Goal: Task Accomplishment & Management: Manage account settings

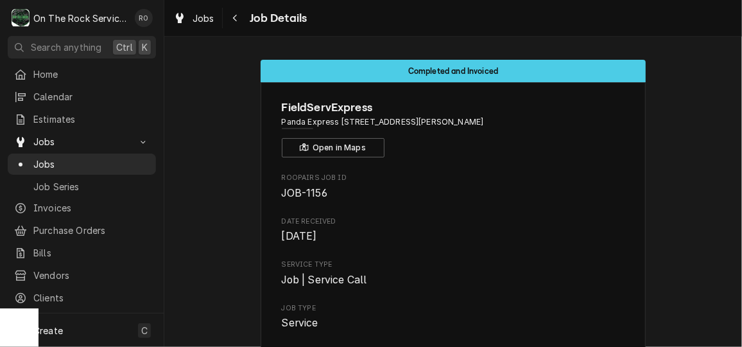
click at [77, 59] on nav "O On The Rock Services RO Search anything Ctrl K Home Calendar Estimates Jobs J…" at bounding box center [82, 173] width 164 height 347
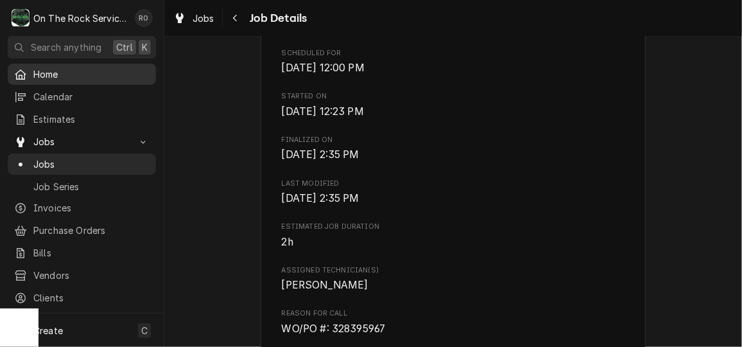
click at [76, 64] on link "Home" at bounding box center [82, 74] width 148 height 21
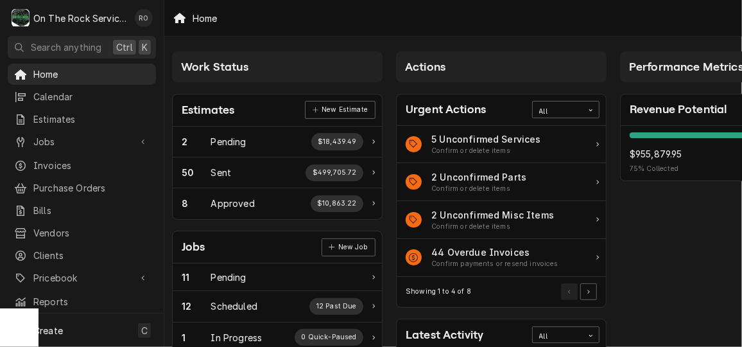
scroll to position [0, 15]
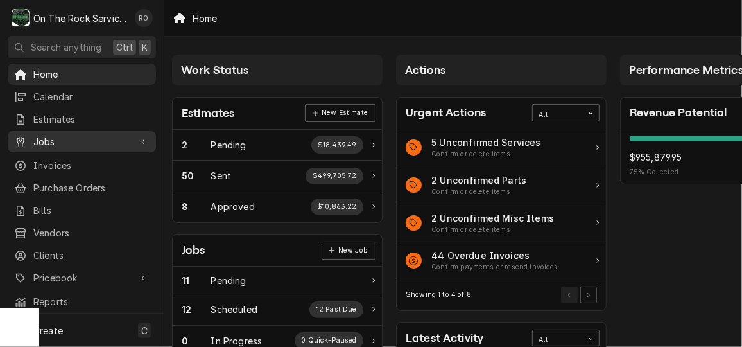
click at [49, 142] on span "Jobs" at bounding box center [81, 141] width 97 height 13
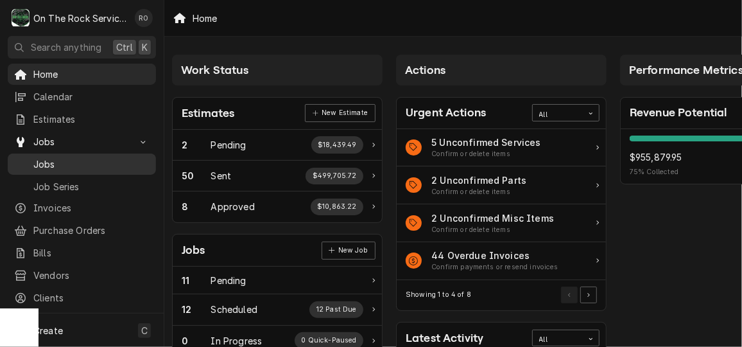
click at [51, 159] on span "Jobs" at bounding box center [91, 163] width 116 height 13
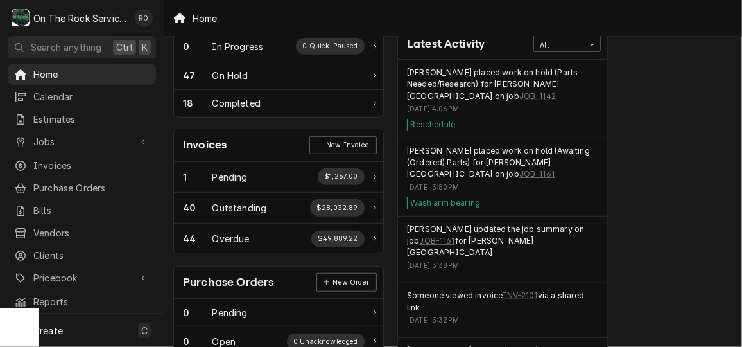
scroll to position [290, 13]
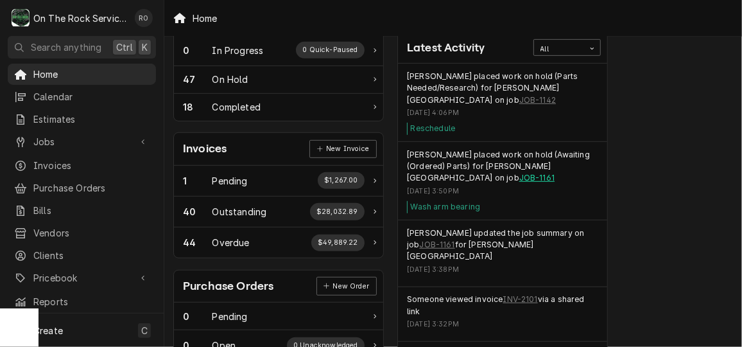
click at [519, 178] on link "JOB-1161" at bounding box center [536, 178] width 35 height 12
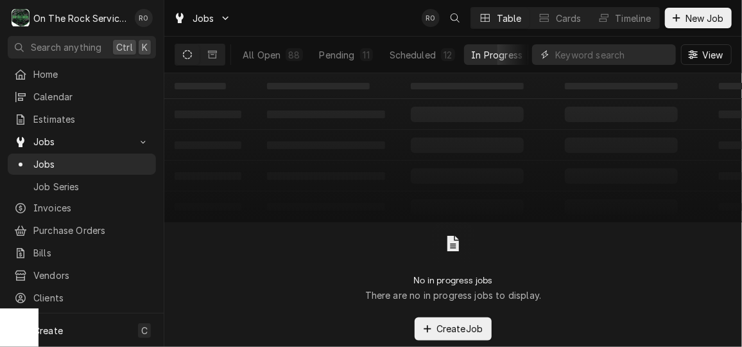
click at [587, 54] on input "Dynamic Content Wrapper" at bounding box center [612, 54] width 114 height 21
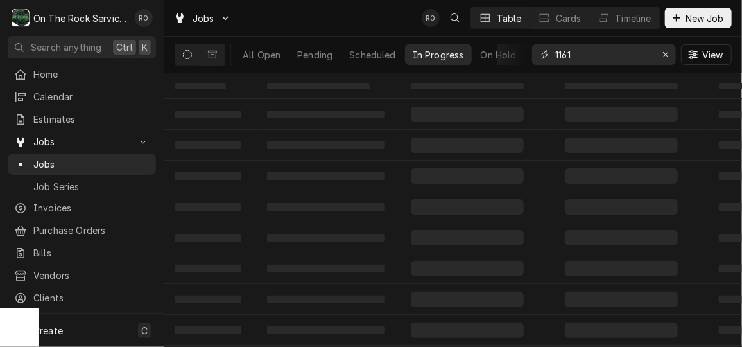
type input "1161"
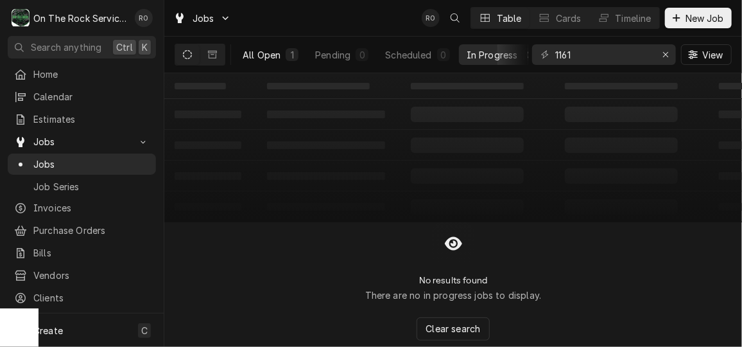
click at [262, 54] on div "All Open" at bounding box center [262, 54] width 38 height 13
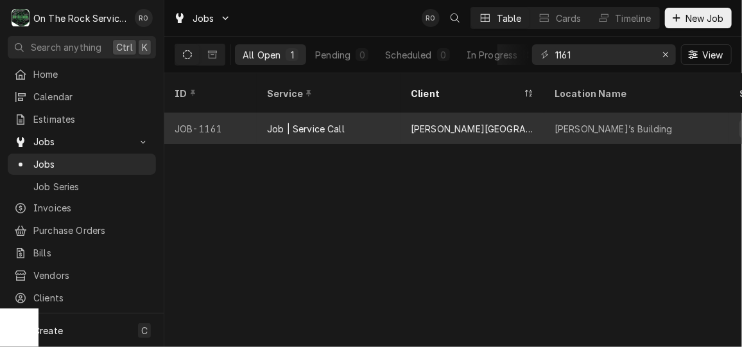
click at [388, 115] on div "Job | Service Call" at bounding box center [329, 128] width 144 height 31
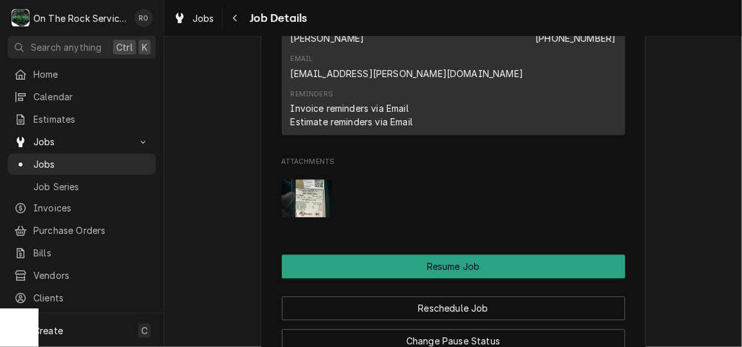
scroll to position [1615, 0]
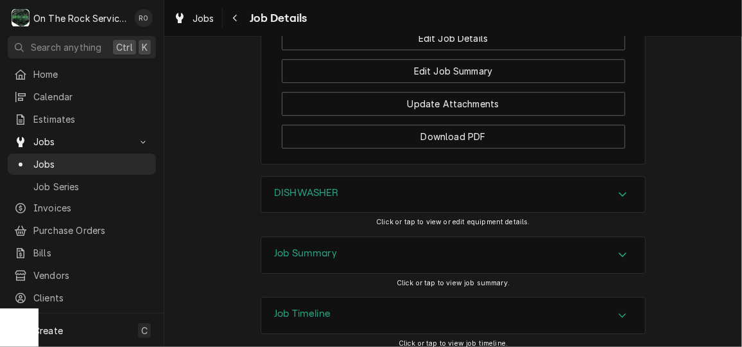
click at [445, 237] on div "Job Summary" at bounding box center [453, 255] width 384 height 36
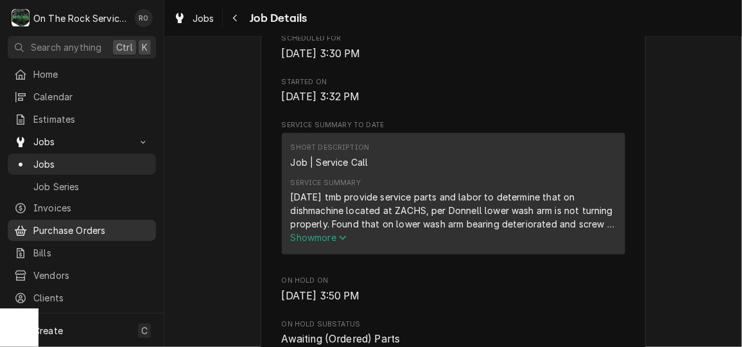
scroll to position [85, 0]
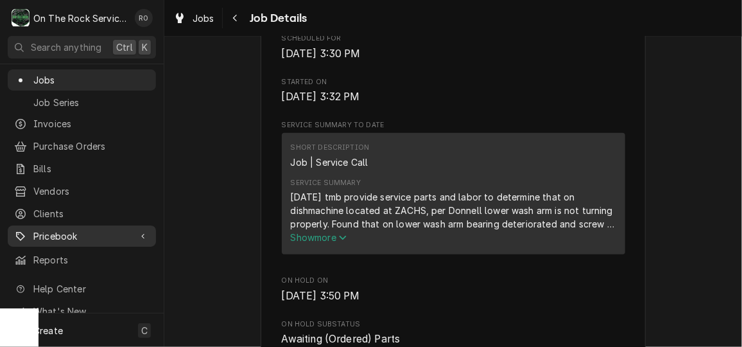
click at [126, 228] on div "Pricebook" at bounding box center [81, 236] width 143 height 16
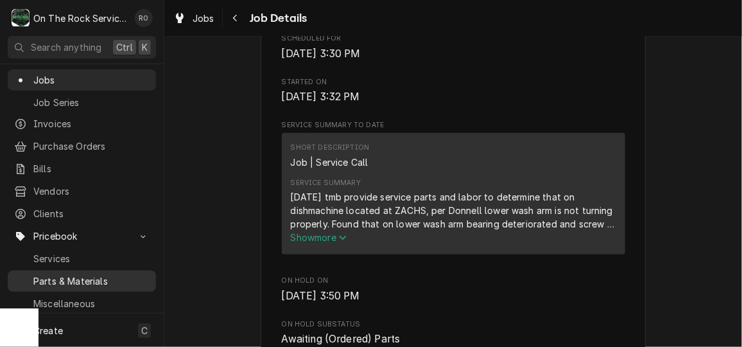
click at [114, 274] on span "Parts & Materials" at bounding box center [91, 280] width 116 height 13
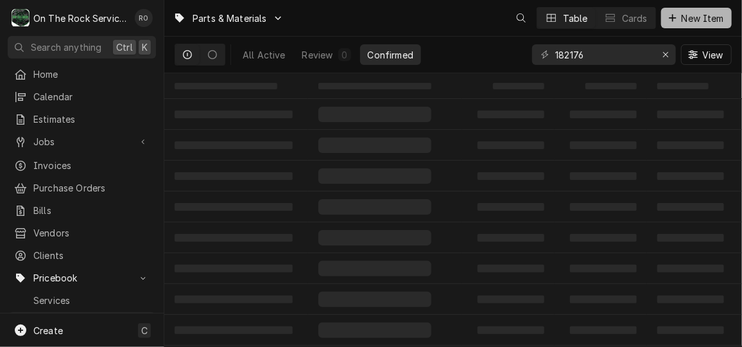
click at [714, 15] on span "New Item" at bounding box center [702, 18] width 47 height 13
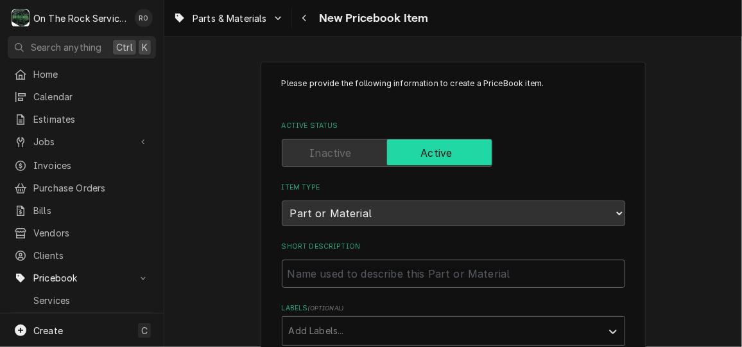
click at [306, 274] on input "Short Description" at bounding box center [453, 273] width 343 height 28
paste input "109835 - Champion - Screw #8 X 1/2 PanPhillip T/A Self Tapp"
type textarea "x"
type input "109835 - Champion - Screw #8 X 1/2 PanPhillip T/A Self Tapp"
drag, startPoint x: 328, startPoint y: 268, endPoint x: 281, endPoint y: 269, distance: 46.9
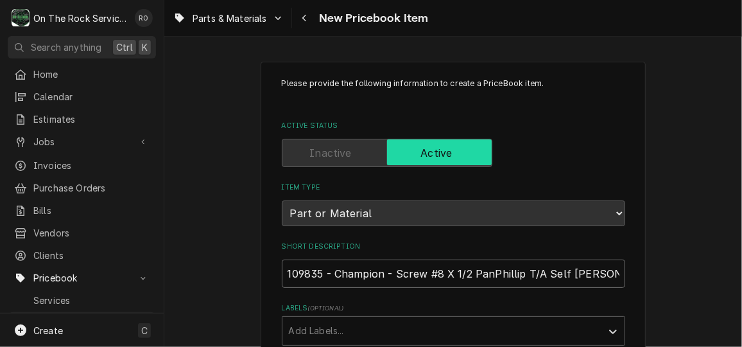
click at [282, 269] on input "109835 - Champion - Screw #8 X 1/2 PanPhillip T/A Self Tapp" at bounding box center [453, 273] width 343 height 28
type textarea "x"
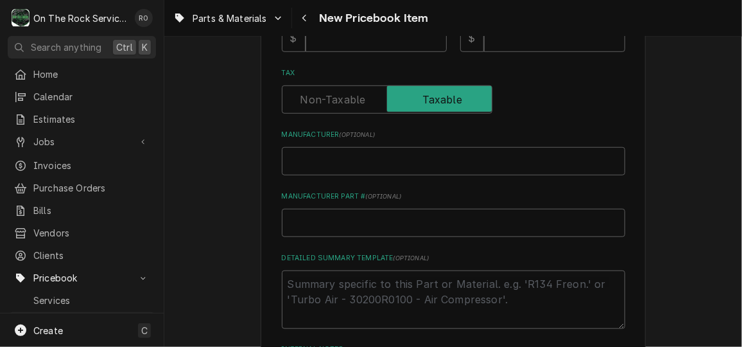
scroll to position [417, 0]
type input "Champion - Screw #8 X 1/2 PanPhillip T/A Self [PERSON_NAME]"
click at [371, 225] on input "Manufacturer Part # ( optional )" at bounding box center [453, 222] width 343 height 28
paste input "109835 -"
type textarea "x"
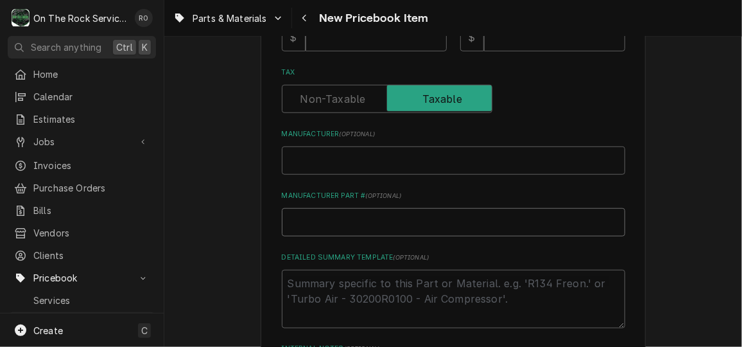
type input "109835 -"
type textarea "x"
type input "109835 -"
type textarea "x"
type input "109835"
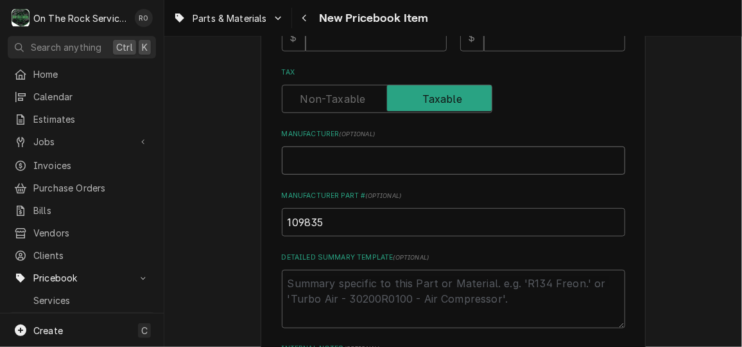
click at [374, 166] on input "Manufacturer ( optional )" at bounding box center [453, 160] width 343 height 28
type textarea "x"
type input "C"
type textarea "x"
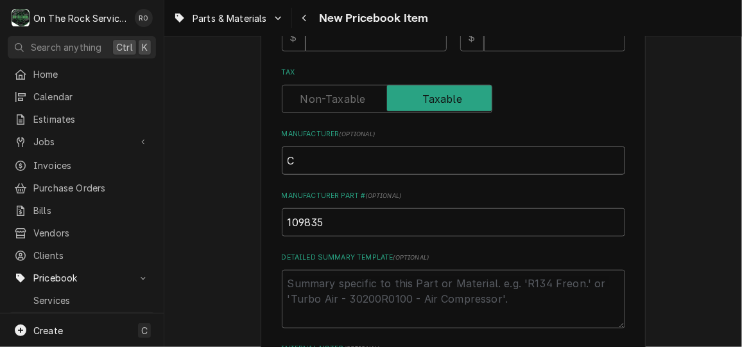
type input "Ch"
type textarea "x"
type input "Cha"
type textarea "x"
type input "Cham"
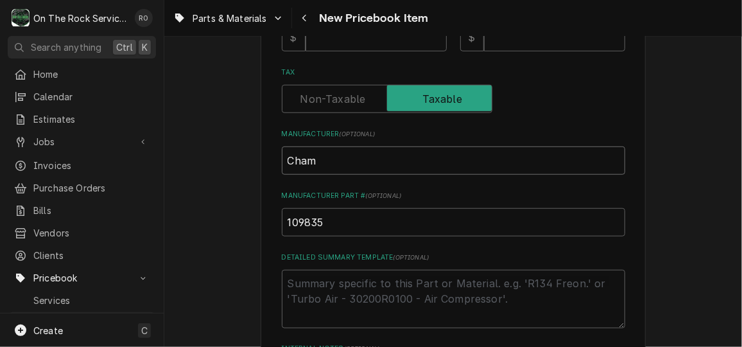
type textarea "x"
type input "Champ"
type textarea "x"
type input "Champi"
type textarea "x"
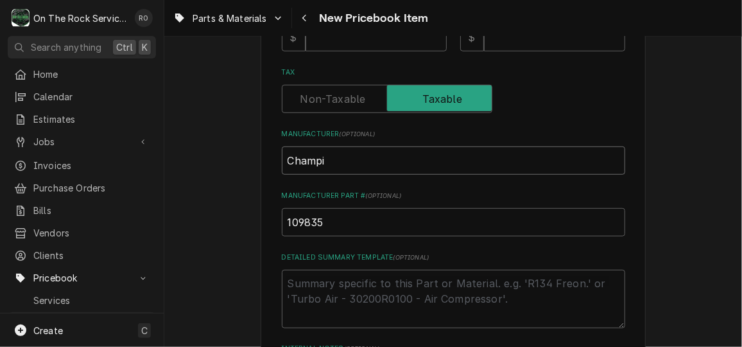
type input "Champio"
type textarea "x"
type input "Champion"
type textarea "x"
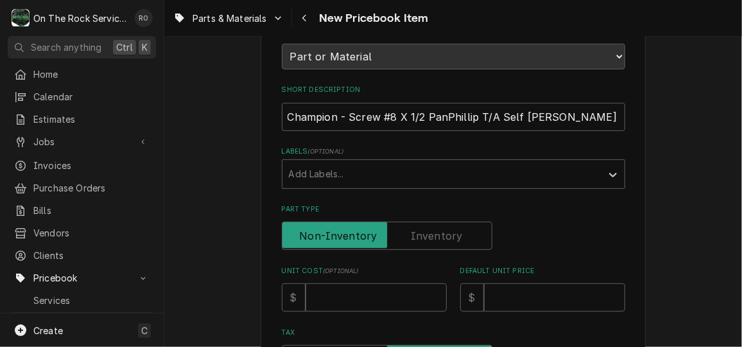
scroll to position [227, 0]
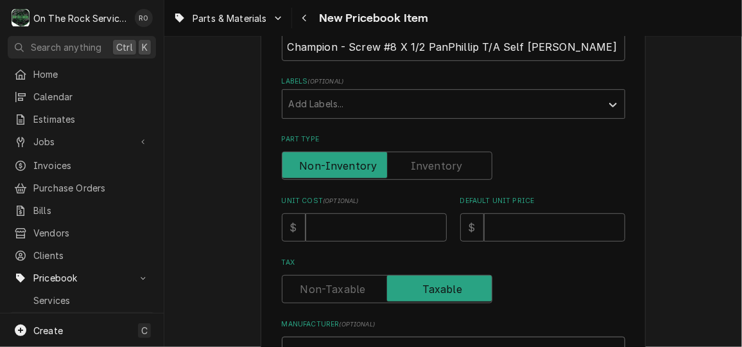
type input "Champion"
click at [367, 213] on input "Unit Cost ( optional )" at bounding box center [376, 227] width 141 height 28
type textarea "x"
type input "3"
type textarea "x"
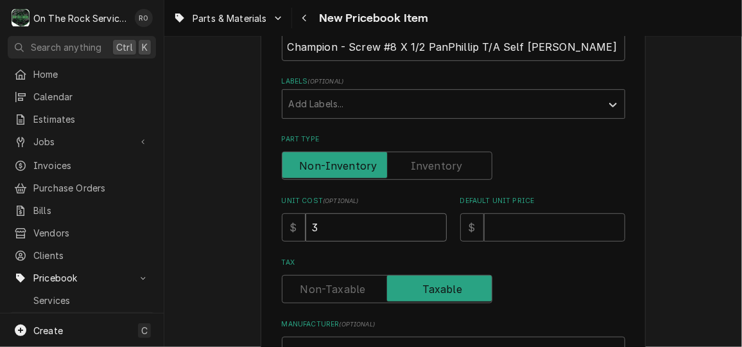
type input "3.1"
type textarea "x"
type input "3.17"
type textarea "x"
type input "9"
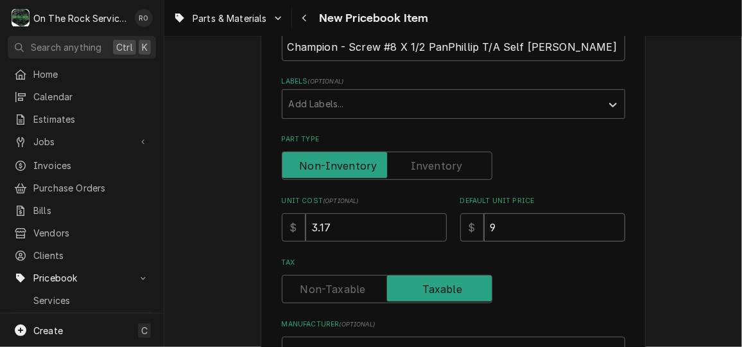
type textarea "x"
type input "9.5"
type textarea "x"
type input "9.51"
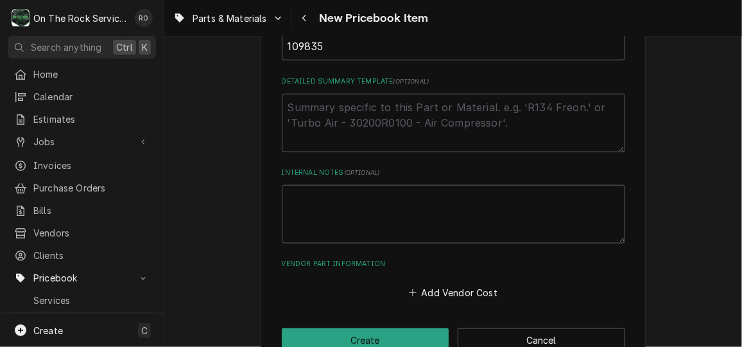
scroll to position [624, 0]
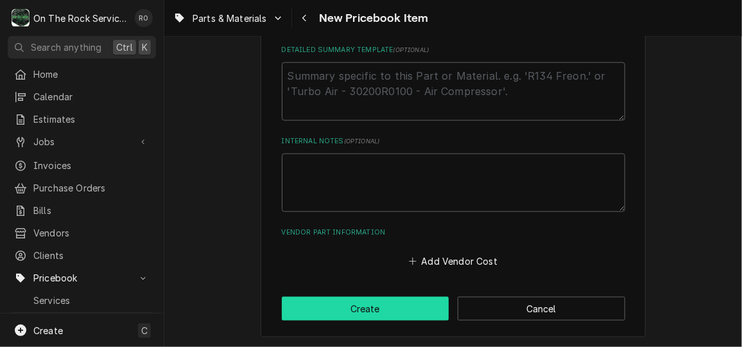
click at [364, 311] on button "Create" at bounding box center [366, 309] width 168 height 24
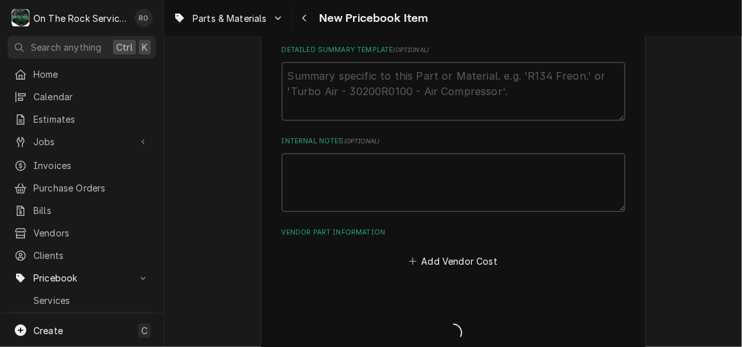
type textarea "x"
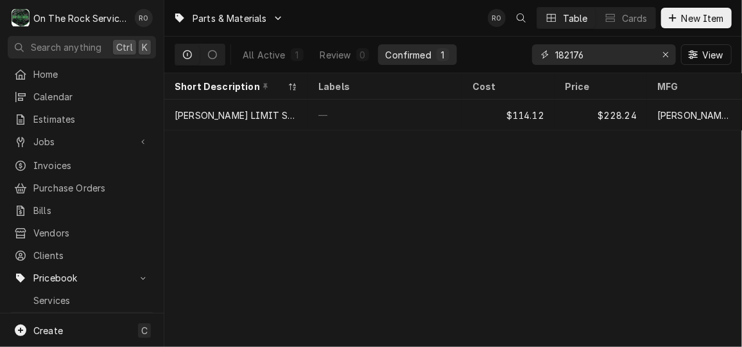
drag, startPoint x: 589, startPoint y: 57, endPoint x: 479, endPoint y: 37, distance: 112.2
click at [479, 37] on div "All Active 1 Review 0 Confirmed 1 182176 View" at bounding box center [453, 55] width 557 height 36
type input "207096"
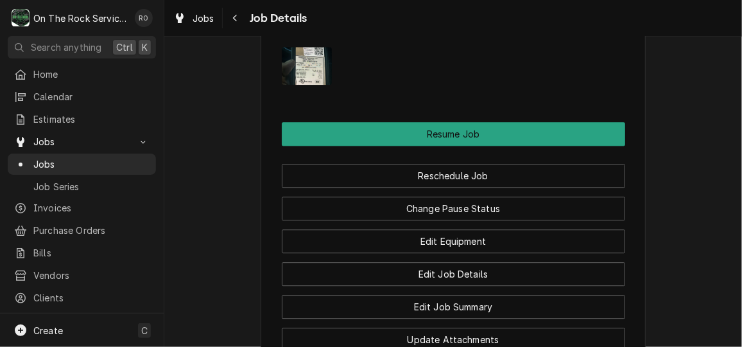
scroll to position [1380, 0]
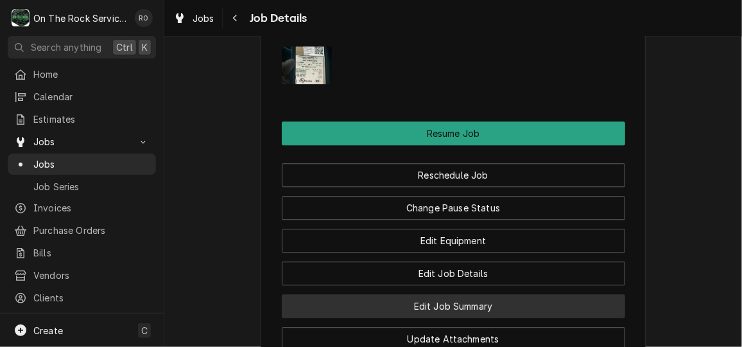
click at [536, 294] on button "Edit Job Summary" at bounding box center [453, 306] width 343 height 24
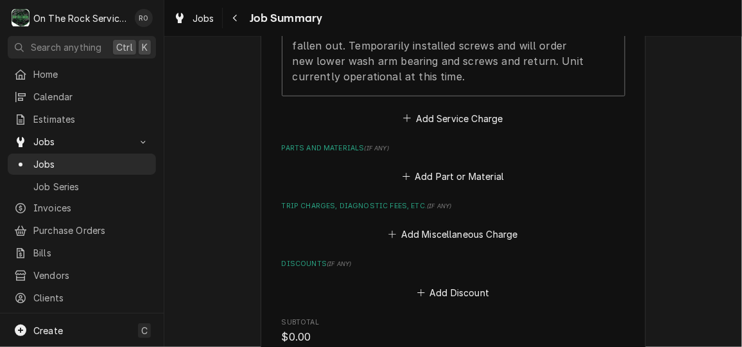
scroll to position [542, 0]
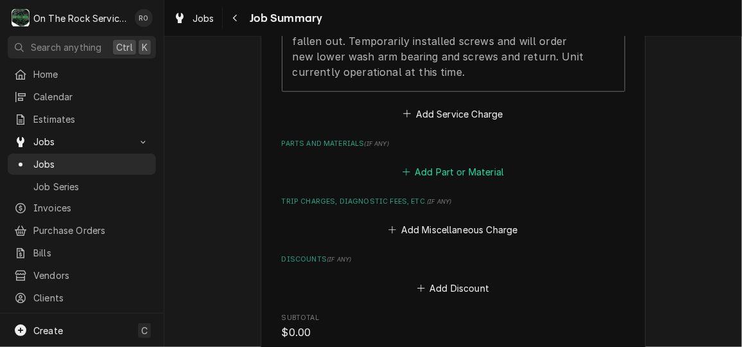
click at [461, 171] on button "Add Part or Material" at bounding box center [453, 172] width 106 height 18
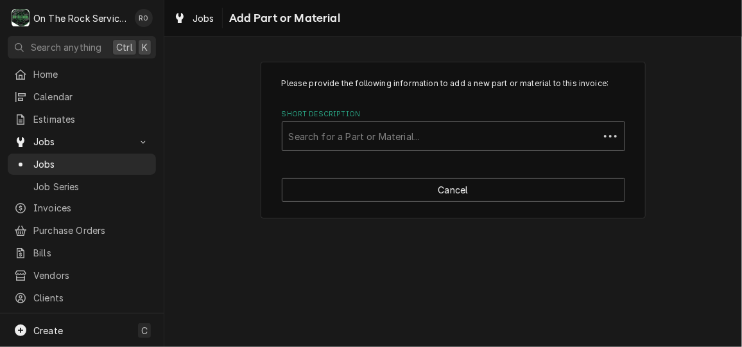
click at [409, 133] on div "Short Description" at bounding box center [441, 136] width 304 height 23
type input "109835"
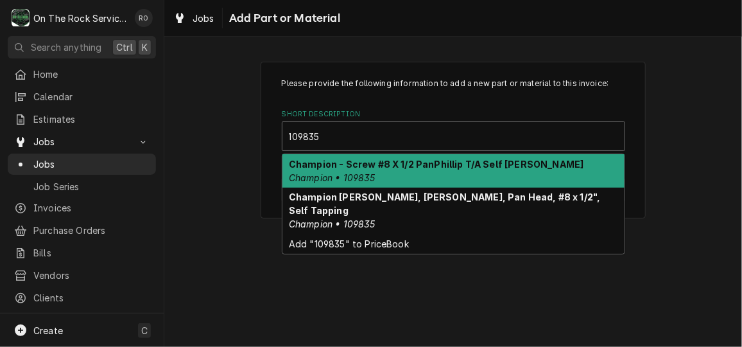
click at [406, 174] on div "Champion - Screw #8 X 1/2 PanPhillip T/A Self [PERSON_NAME] Champion • 109835" at bounding box center [453, 170] width 342 height 33
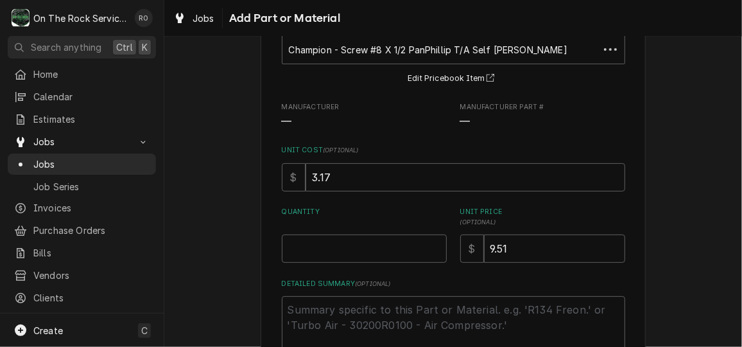
scroll to position [87, 0]
click at [357, 261] on input "Quantity" at bounding box center [364, 248] width 165 height 28
type textarea "x"
type input "2"
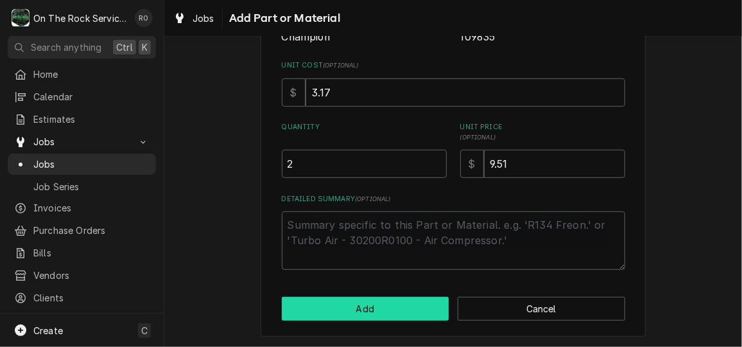
click at [368, 313] on button "Add" at bounding box center [366, 309] width 168 height 24
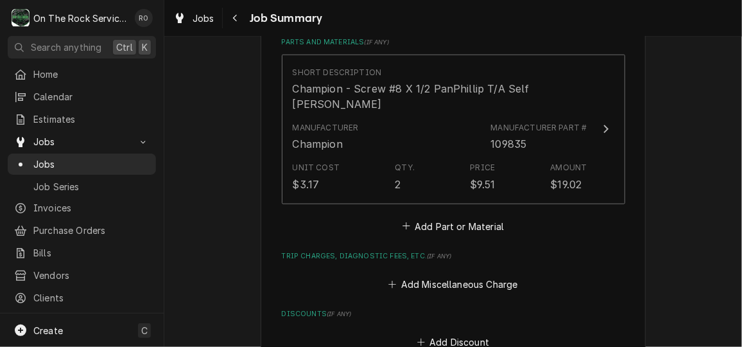
scroll to position [648, 0]
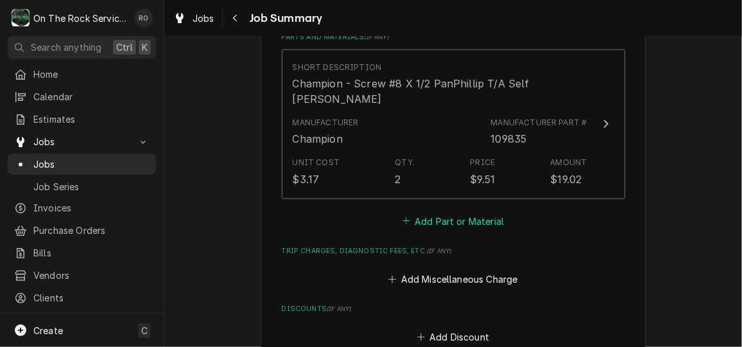
click at [479, 212] on button "Add Part or Material" at bounding box center [453, 221] width 106 height 18
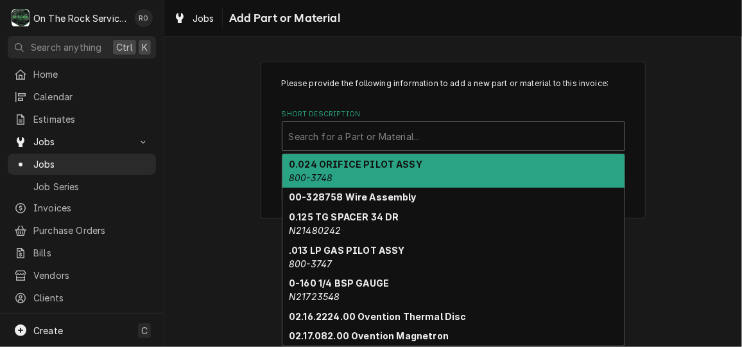
click at [458, 139] on div "Short Description" at bounding box center [453, 136] width 329 height 23
click at [669, 96] on div "Please provide the following information to add a new part or material to this …" at bounding box center [453, 139] width 578 height 179
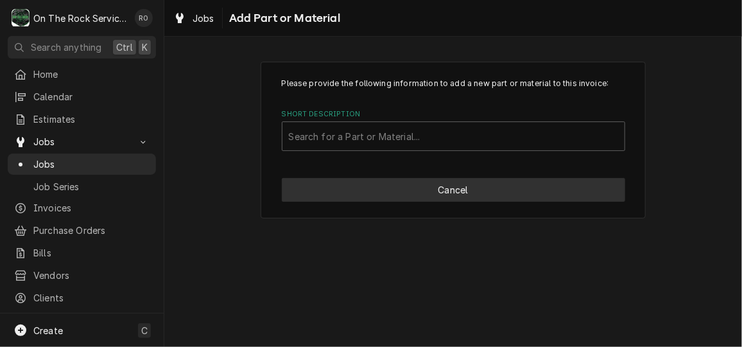
click at [478, 190] on button "Cancel" at bounding box center [453, 190] width 343 height 24
type textarea "x"
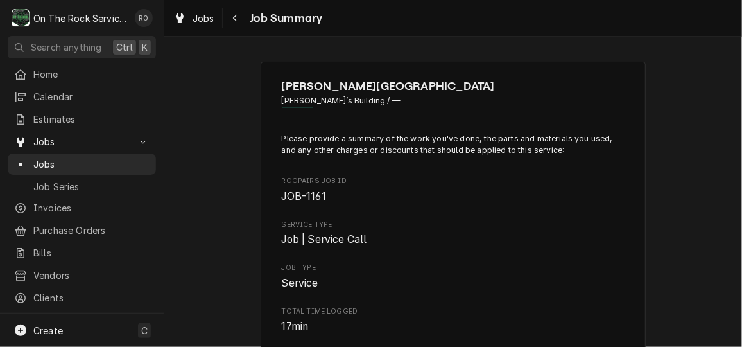
scroll to position [648, 0]
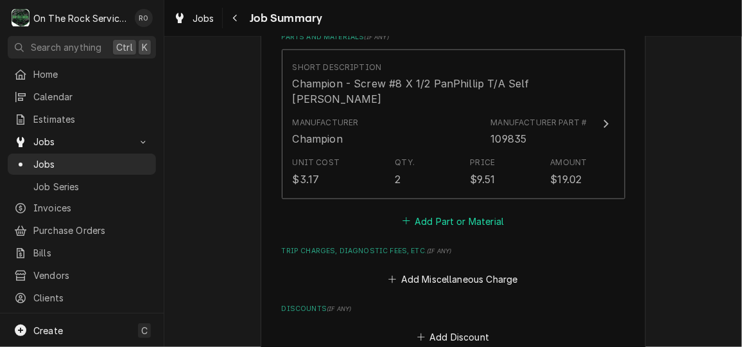
click at [428, 212] on button "Add Part or Material" at bounding box center [453, 221] width 106 height 18
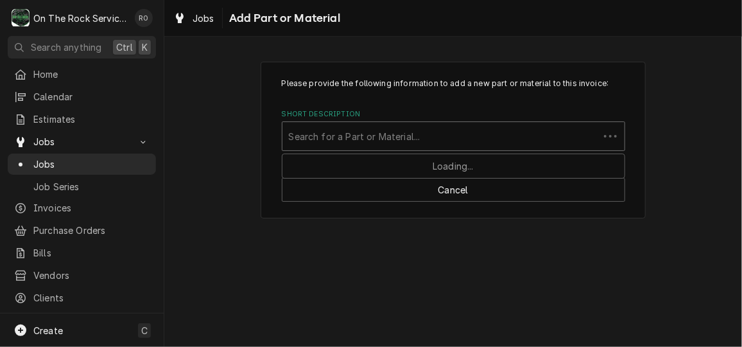
click at [406, 137] on div "Short Description" at bounding box center [441, 136] width 304 height 23
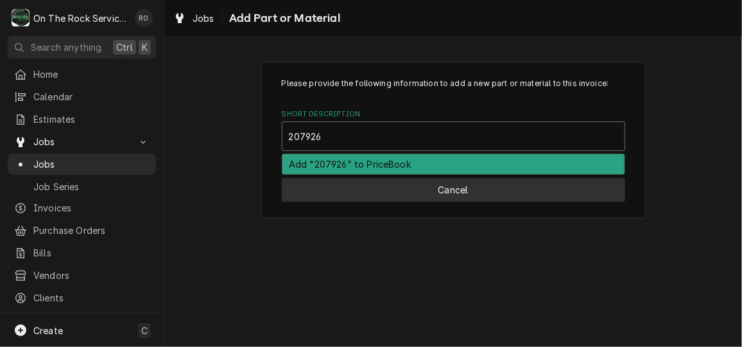
type input "207926"
click at [455, 198] on button "Cancel" at bounding box center [453, 190] width 343 height 24
type textarea "x"
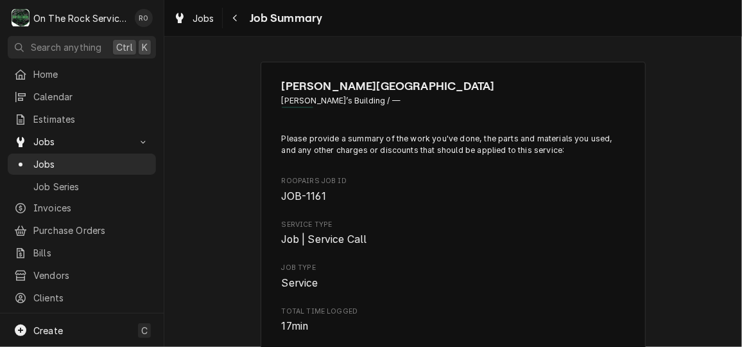
scroll to position [648, 0]
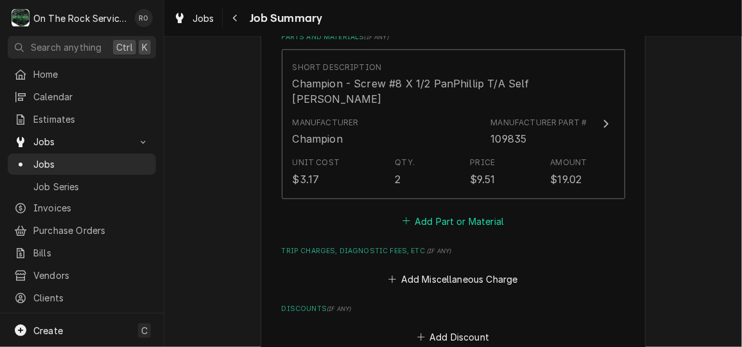
click at [447, 212] on button "Add Part or Material" at bounding box center [453, 221] width 106 height 18
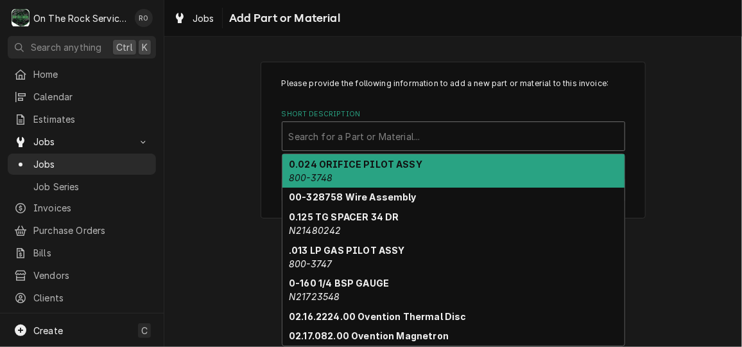
click at [362, 133] on div "Short Description" at bounding box center [453, 136] width 329 height 23
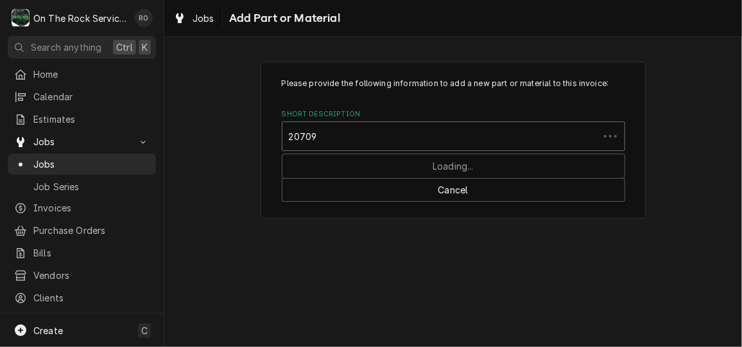
type input "207096"
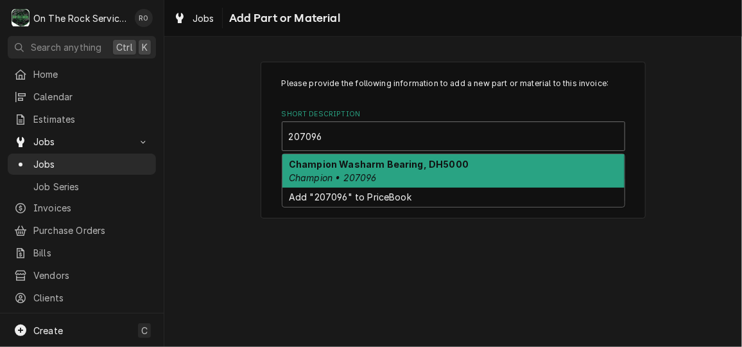
click at [362, 169] on div "Champion Washarm Bearing, DH5000 Champion • 207096" at bounding box center [453, 170] width 342 height 33
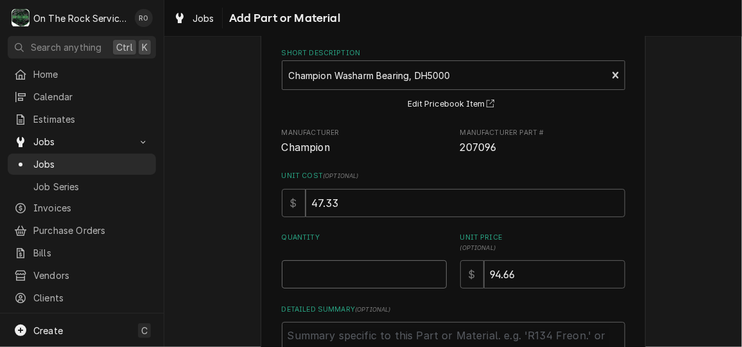
click at [346, 273] on input "Quantity" at bounding box center [364, 274] width 165 height 28
type textarea "x"
type input "1"
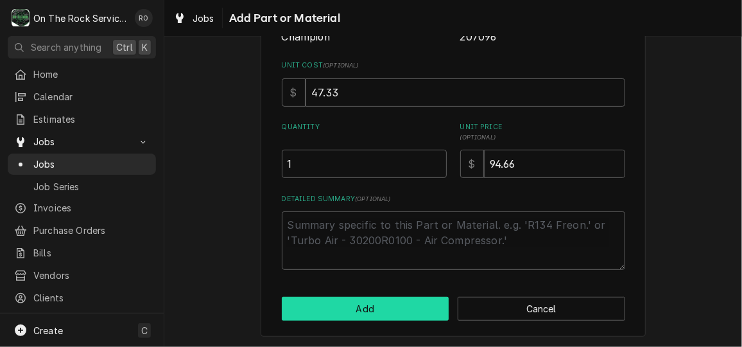
click at [375, 316] on button "Add" at bounding box center [366, 309] width 168 height 24
type textarea "x"
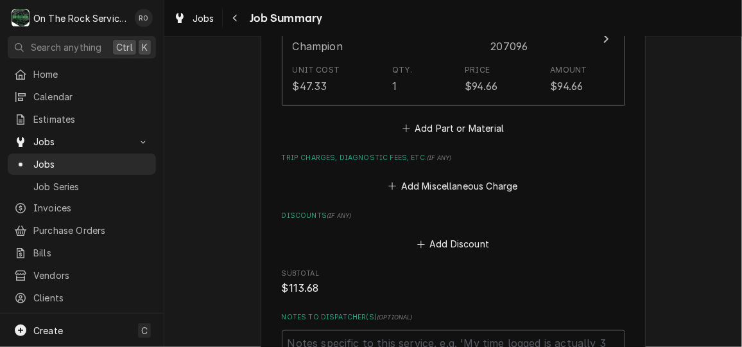
scroll to position [881, 0]
click at [449, 177] on button "Add Miscellaneous Charge" at bounding box center [452, 186] width 133 height 18
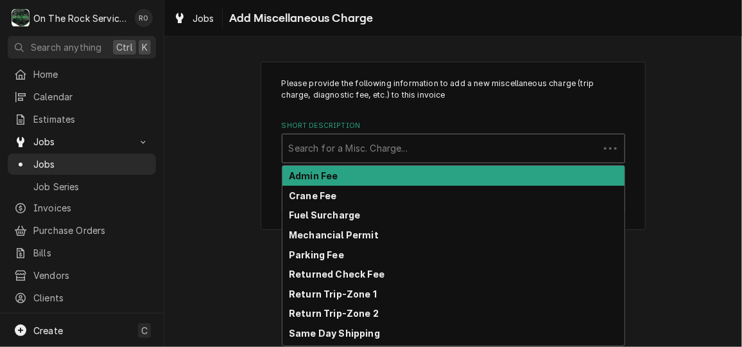
click at [440, 148] on div "Short Description" at bounding box center [441, 148] width 304 height 23
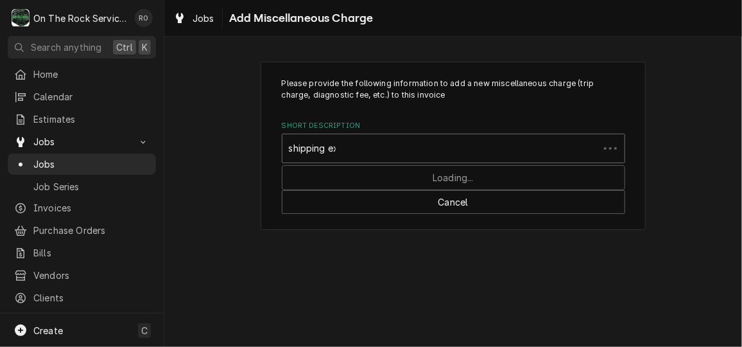
type input "shipping exp"
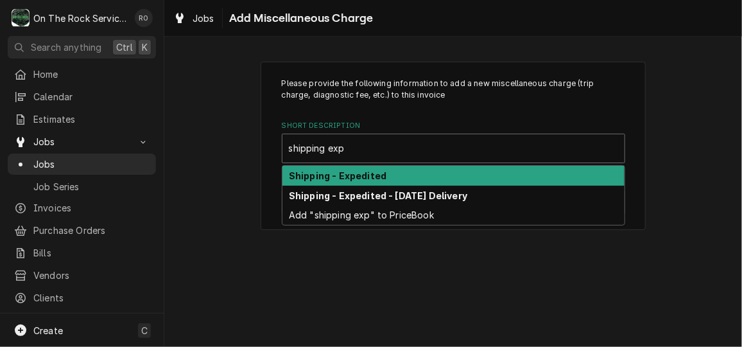
click at [438, 175] on div "Shipping - Expedited" at bounding box center [453, 176] width 342 height 20
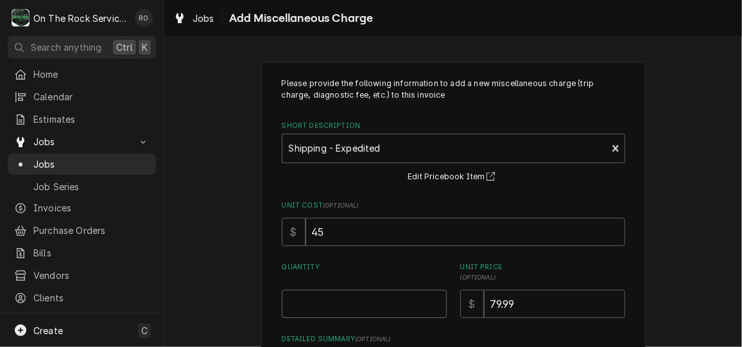
click at [392, 306] on input "Quantity" at bounding box center [364, 303] width 165 height 28
type textarea "x"
type input "1"
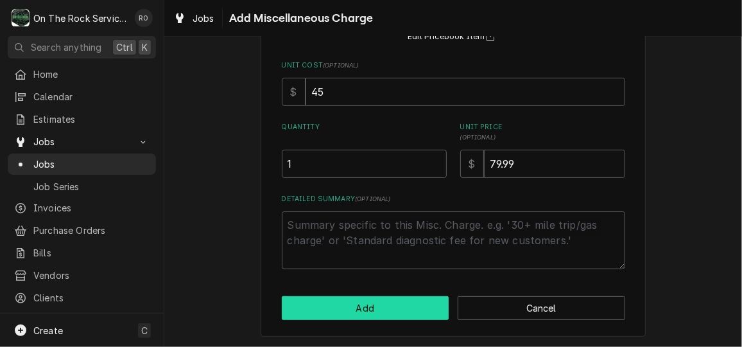
click at [381, 312] on button "Add" at bounding box center [366, 308] width 168 height 24
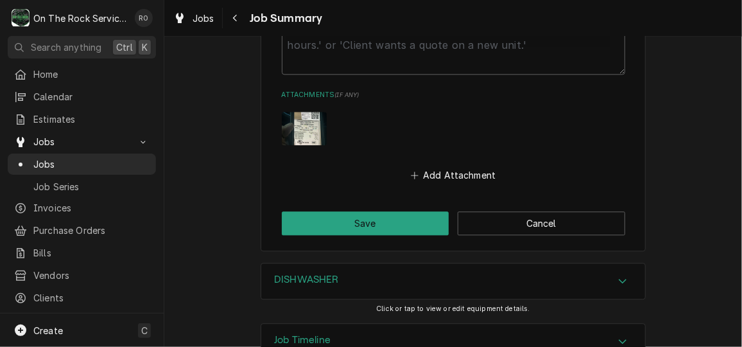
scroll to position [1316, 0]
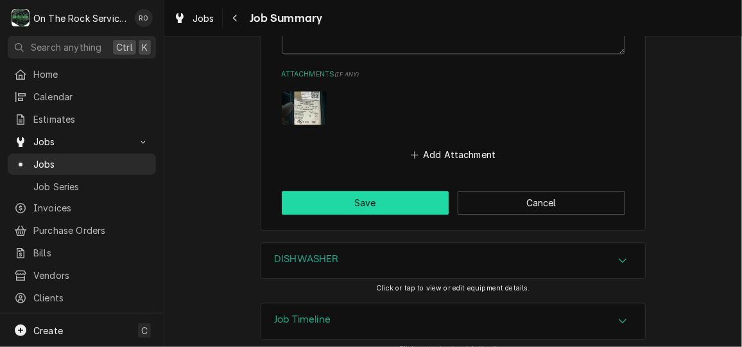
click at [421, 191] on button "Save" at bounding box center [366, 203] width 168 height 24
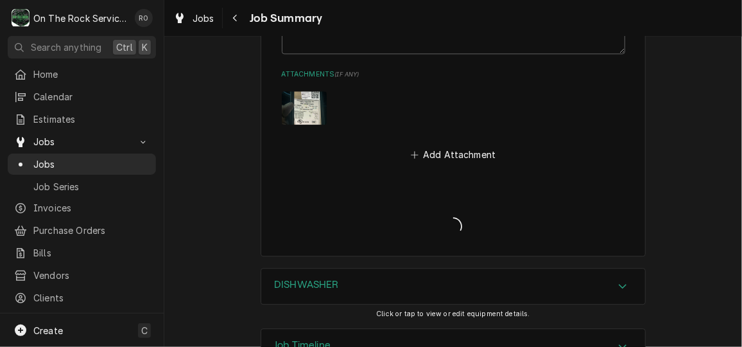
type textarea "x"
